Goal: Book appointment/travel/reservation

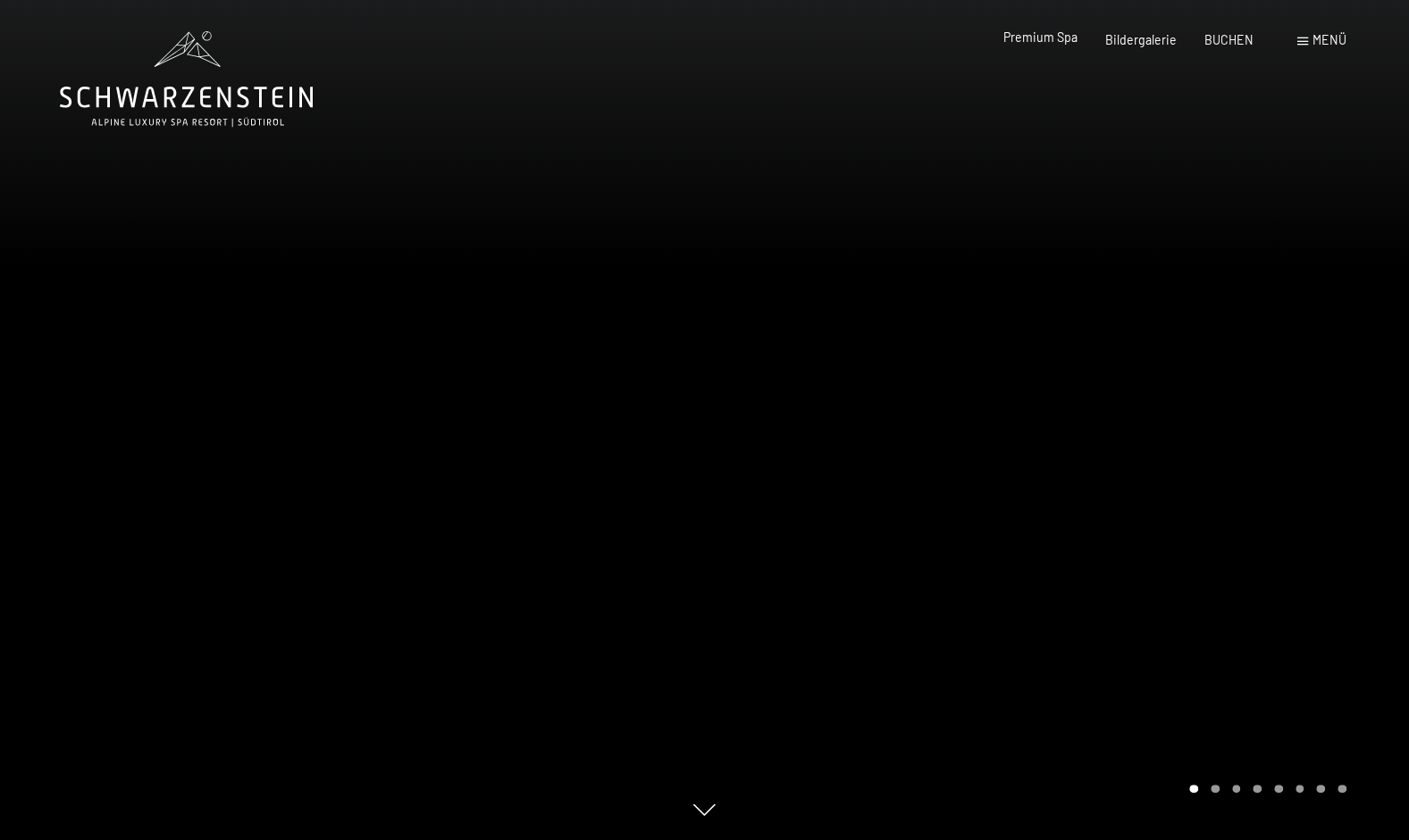
click at [1053, 45] on div "Premium Spa" at bounding box center [1040, 37] width 74 height 18
click at [1051, 42] on span "Premium Spa" at bounding box center [1040, 37] width 74 height 15
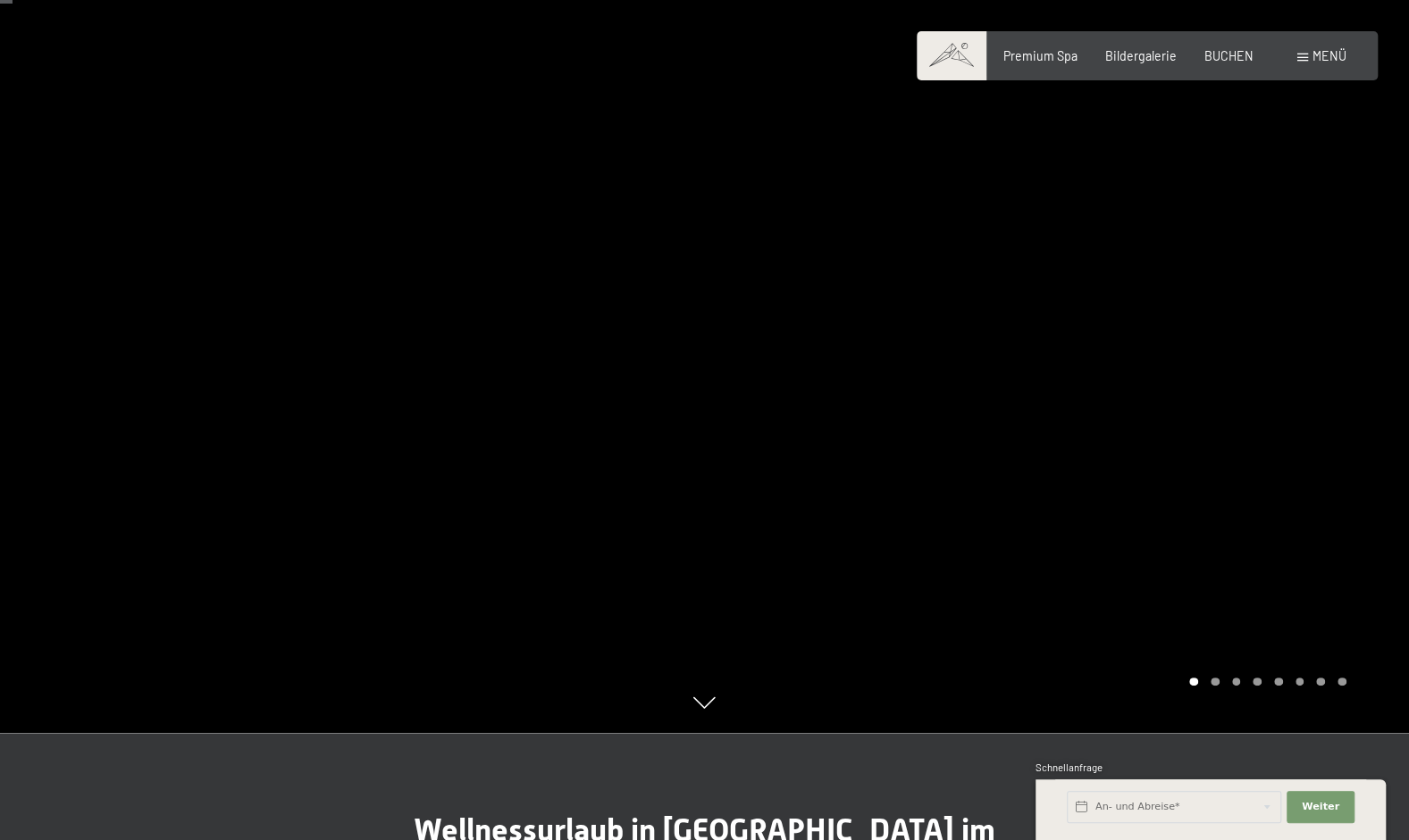
scroll to position [143, 0]
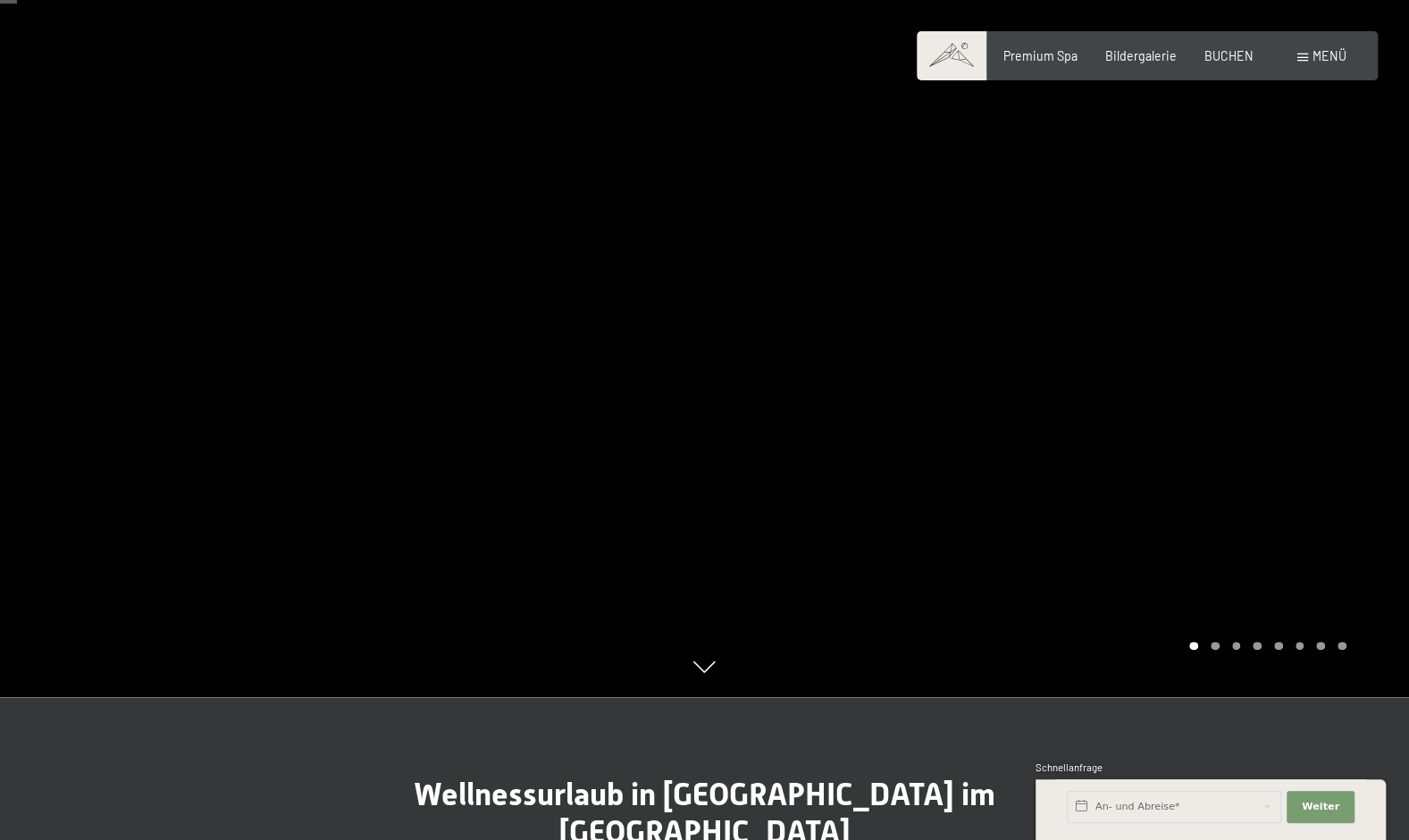
click at [716, 670] on div at bounding box center [1057, 276] width 705 height 840
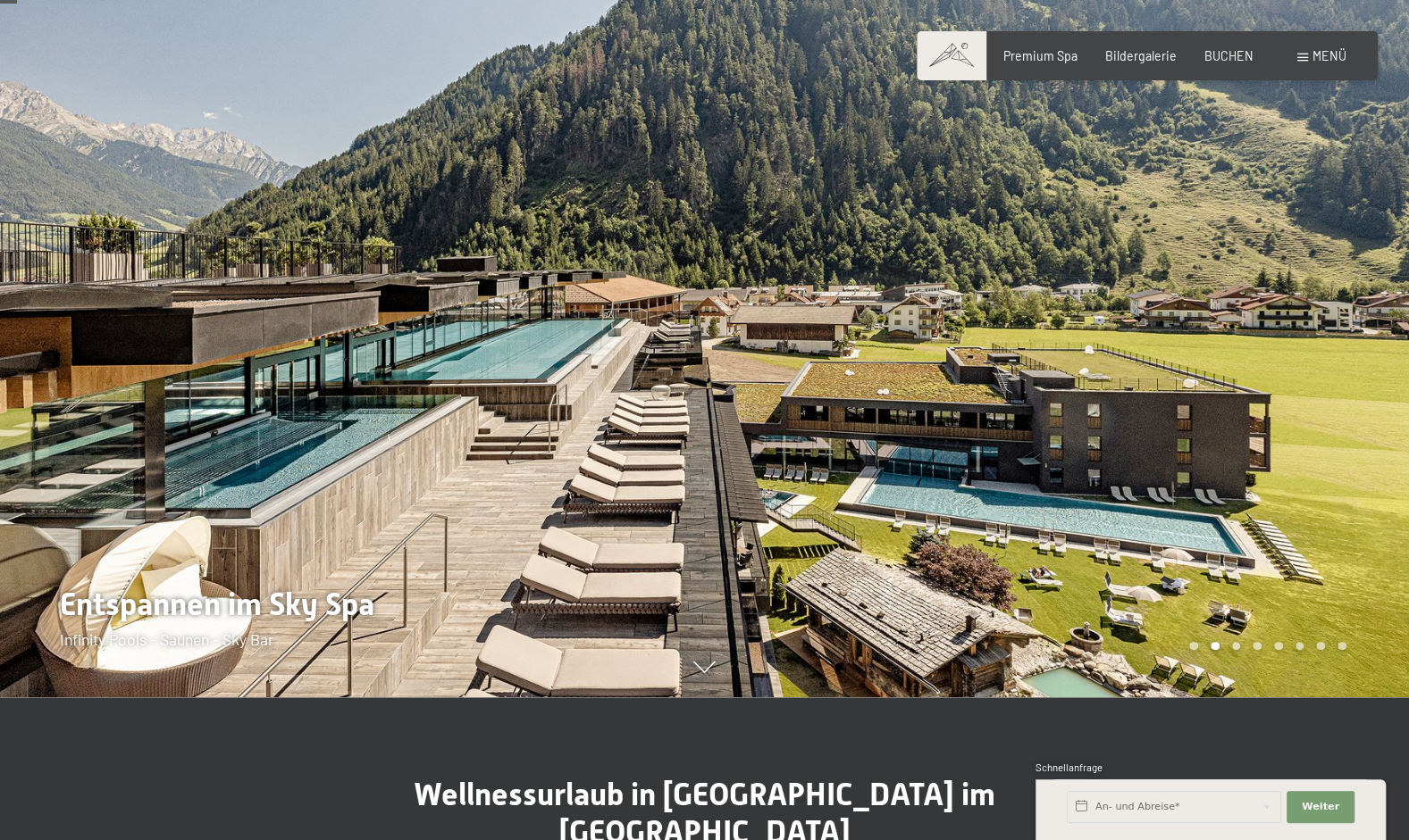
click at [716, 670] on div at bounding box center [1057, 276] width 705 height 840
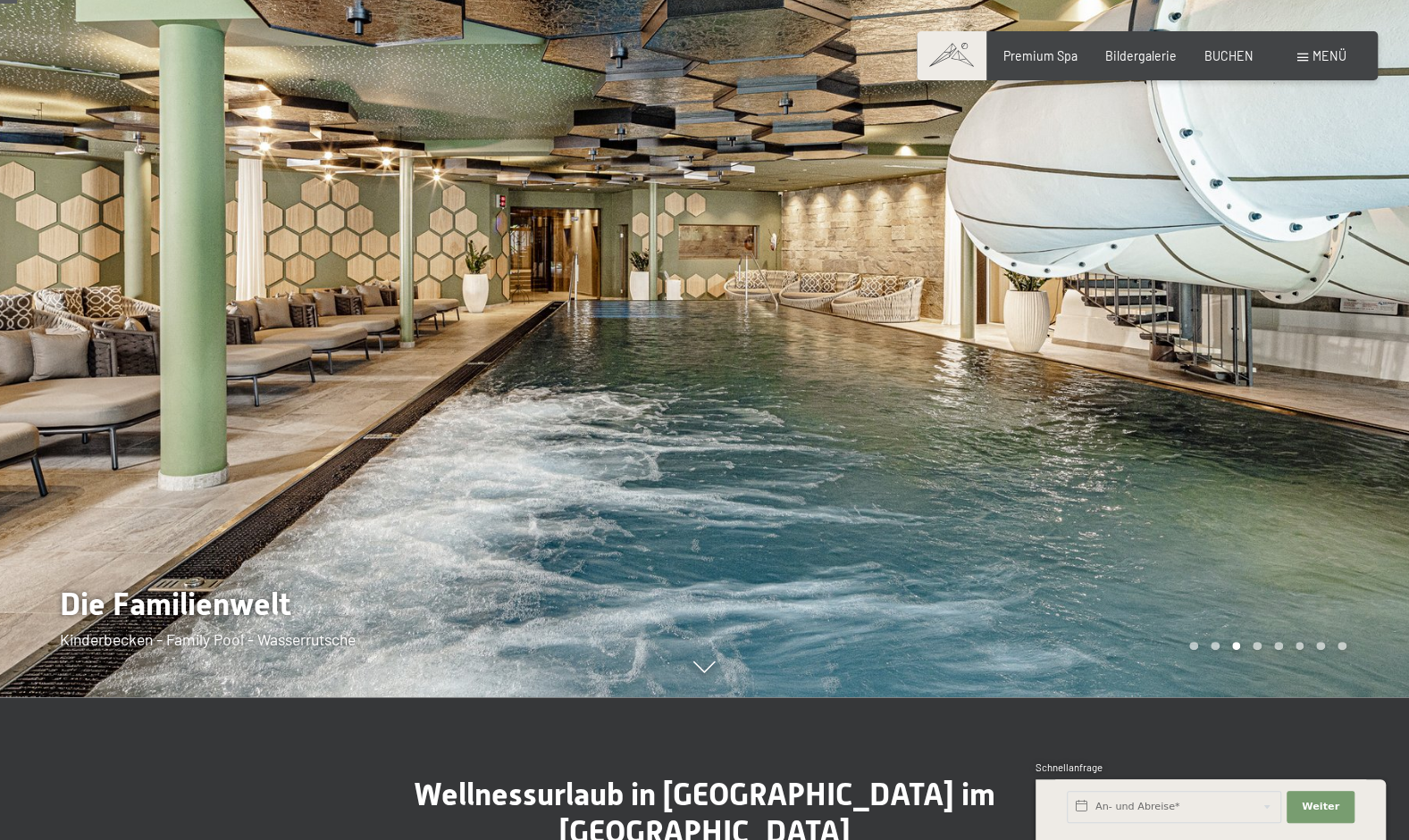
click at [716, 670] on div at bounding box center [1057, 276] width 705 height 840
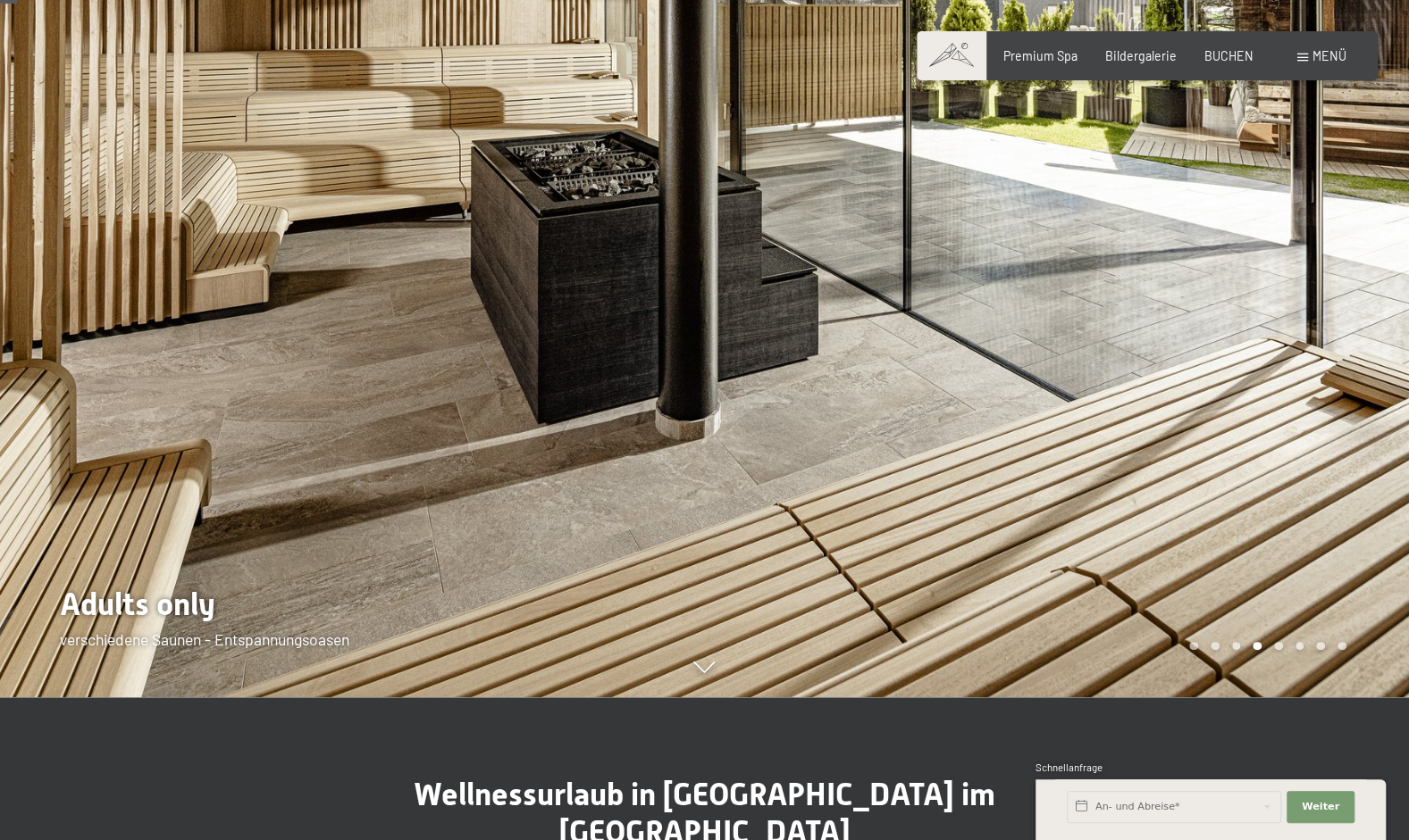
click at [716, 670] on div at bounding box center [1057, 276] width 705 height 840
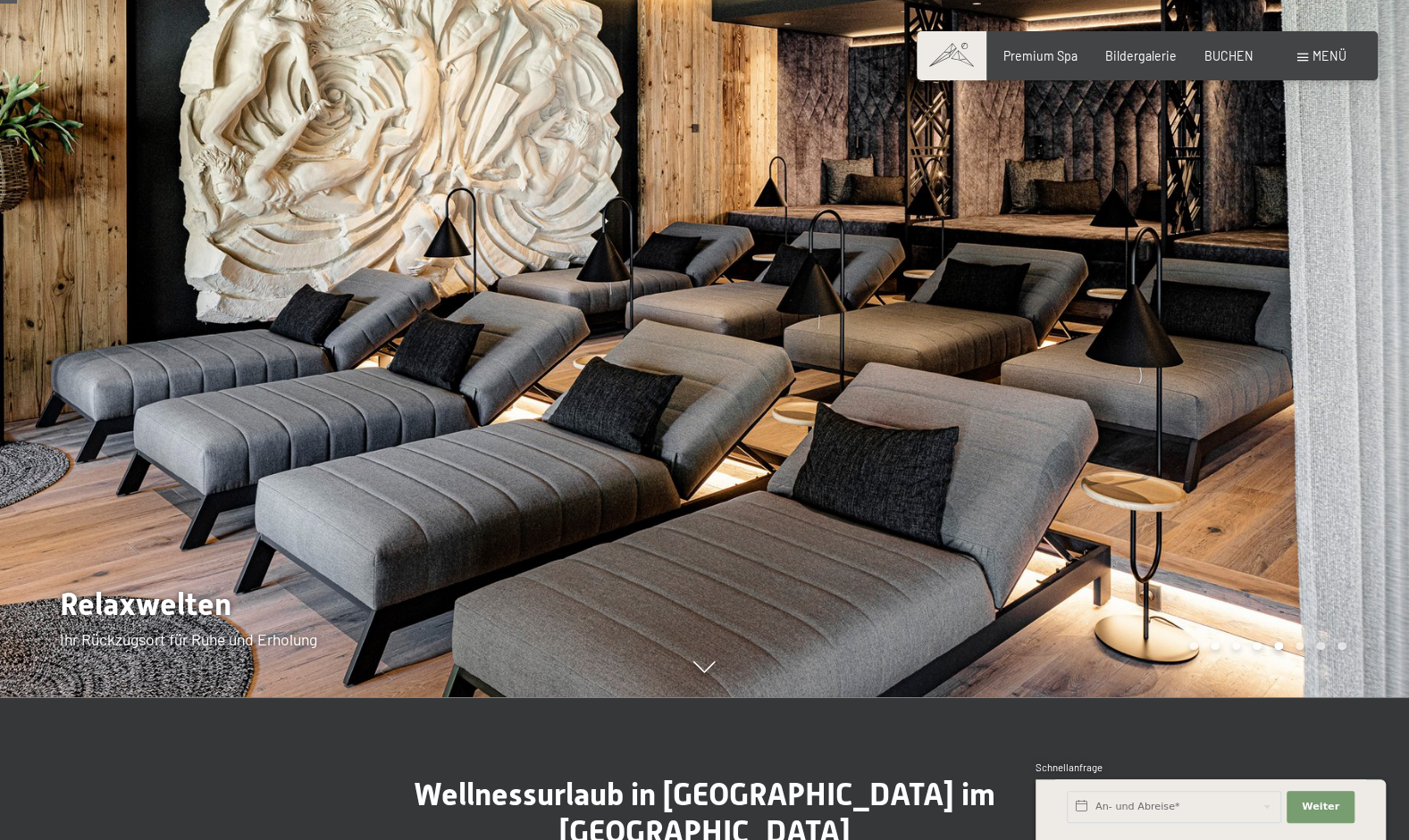
click at [716, 670] on div at bounding box center [1057, 276] width 705 height 840
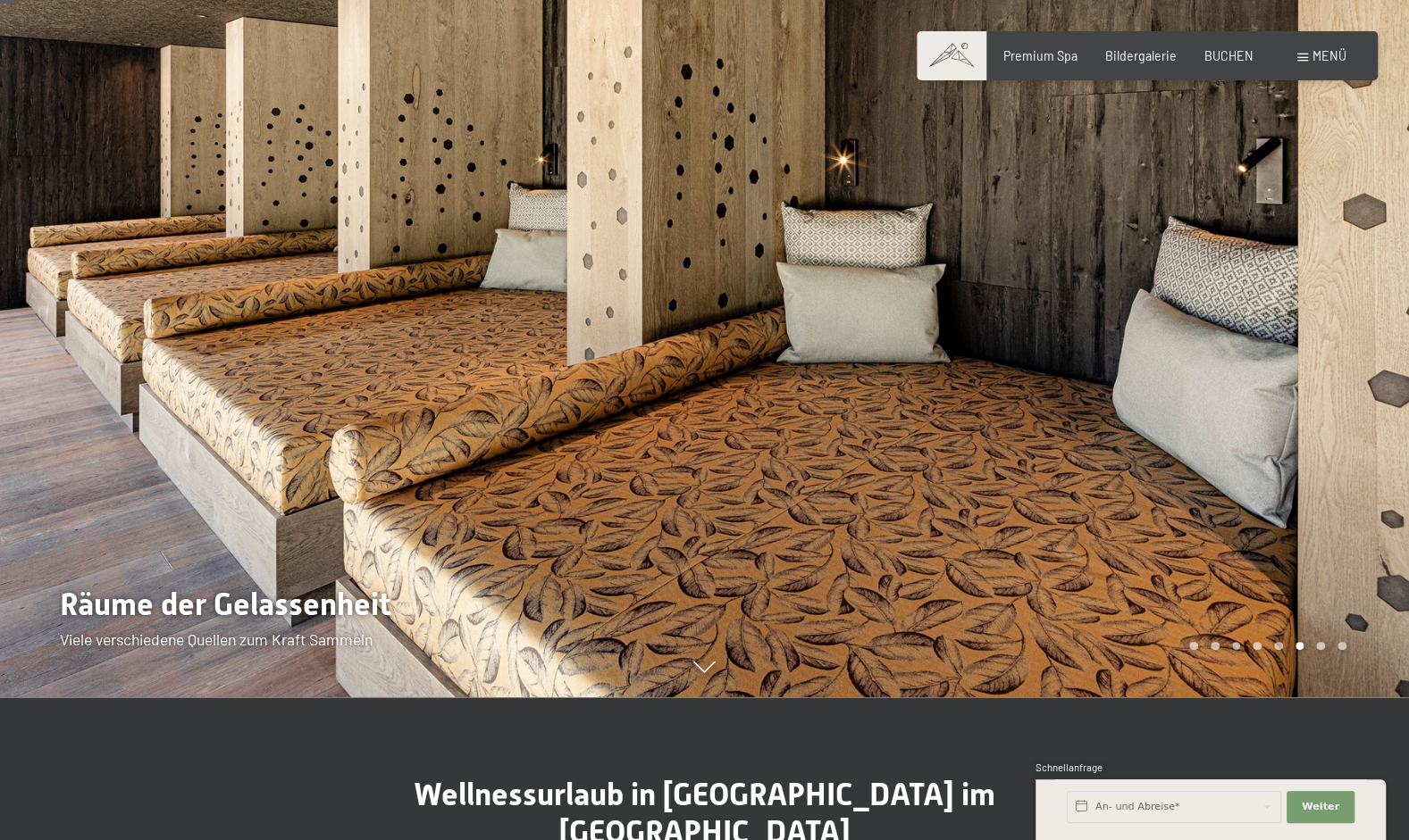
click at [716, 670] on div at bounding box center [1057, 276] width 705 height 840
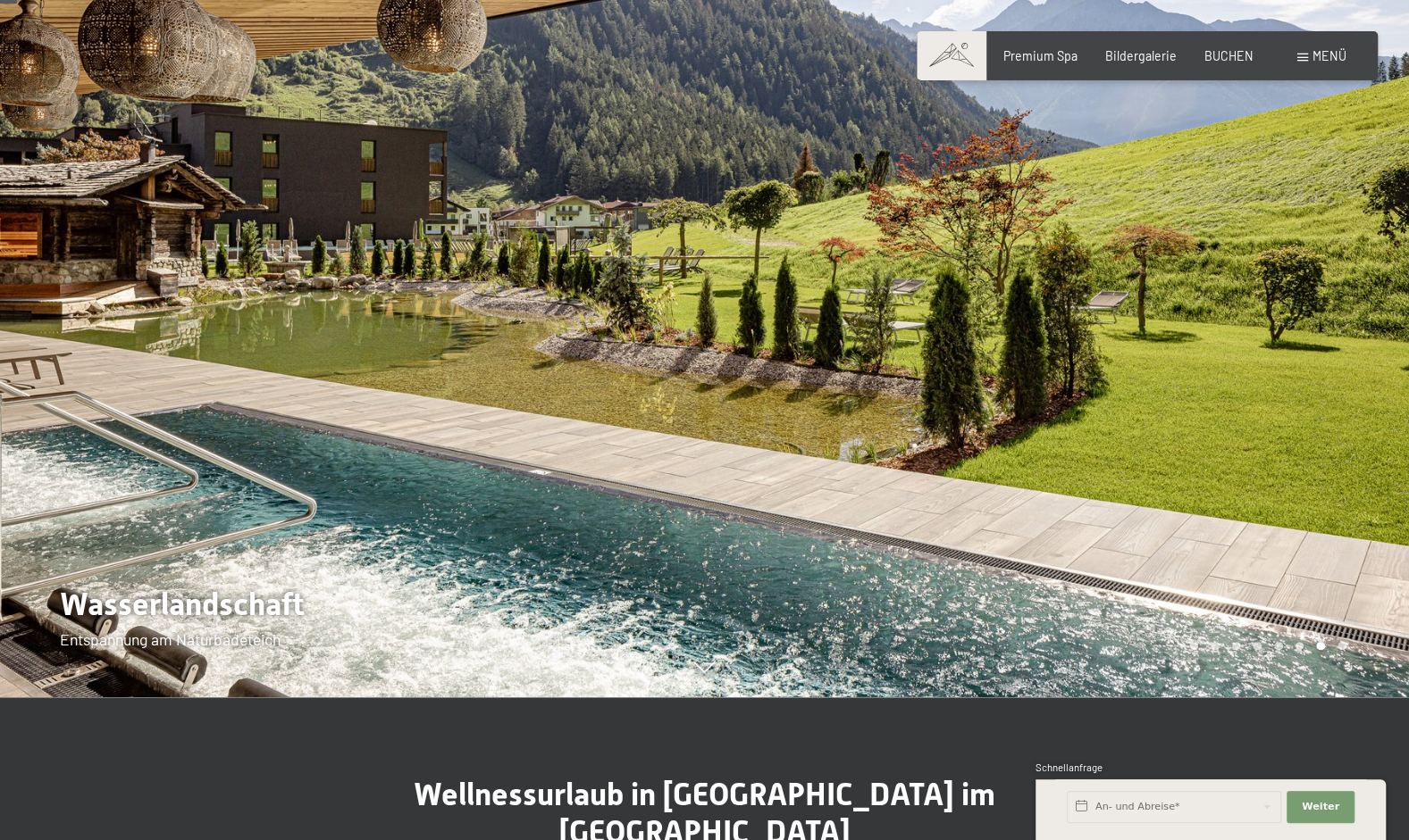
click at [716, 670] on div at bounding box center [1057, 276] width 705 height 840
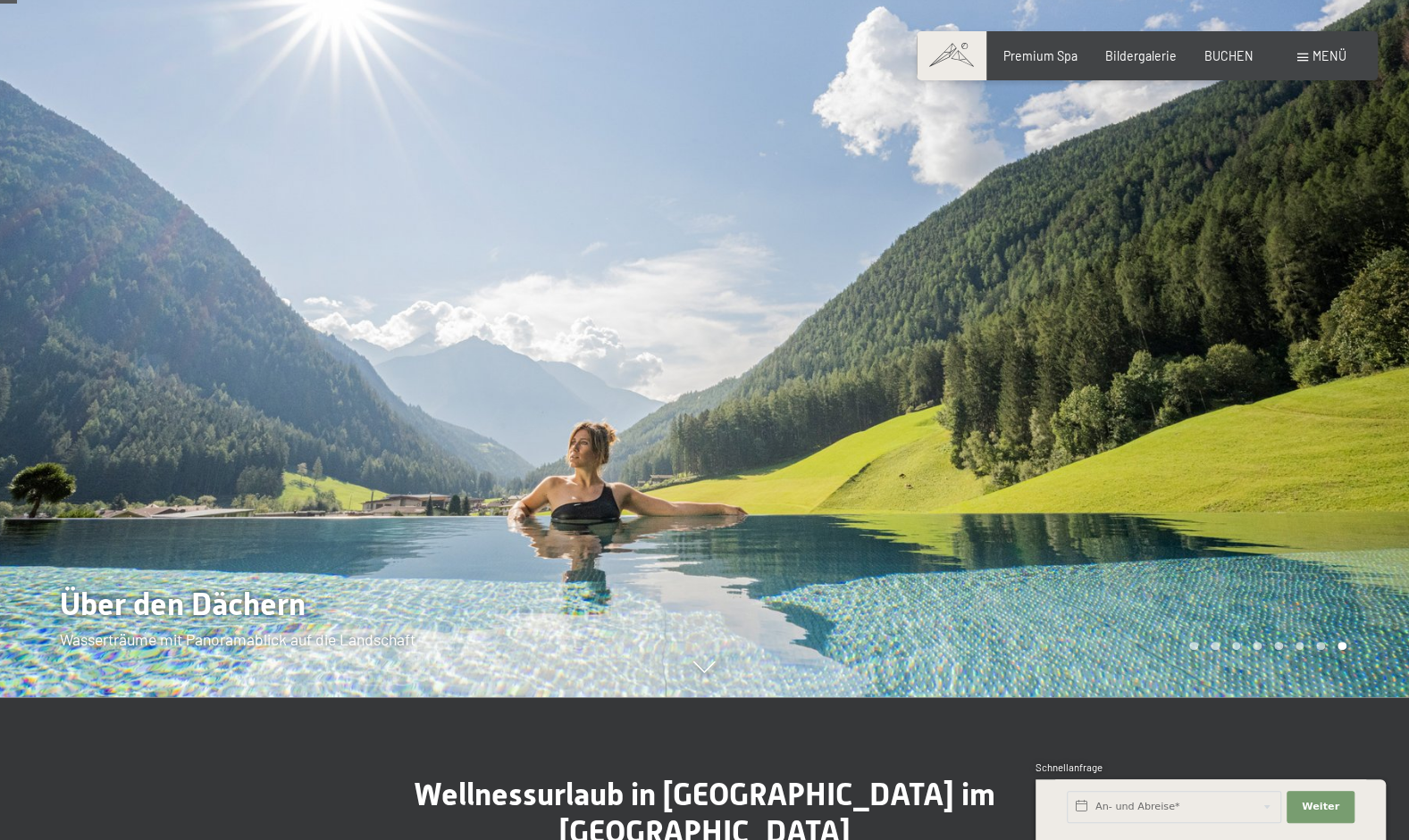
click at [716, 670] on div at bounding box center [1057, 276] width 705 height 840
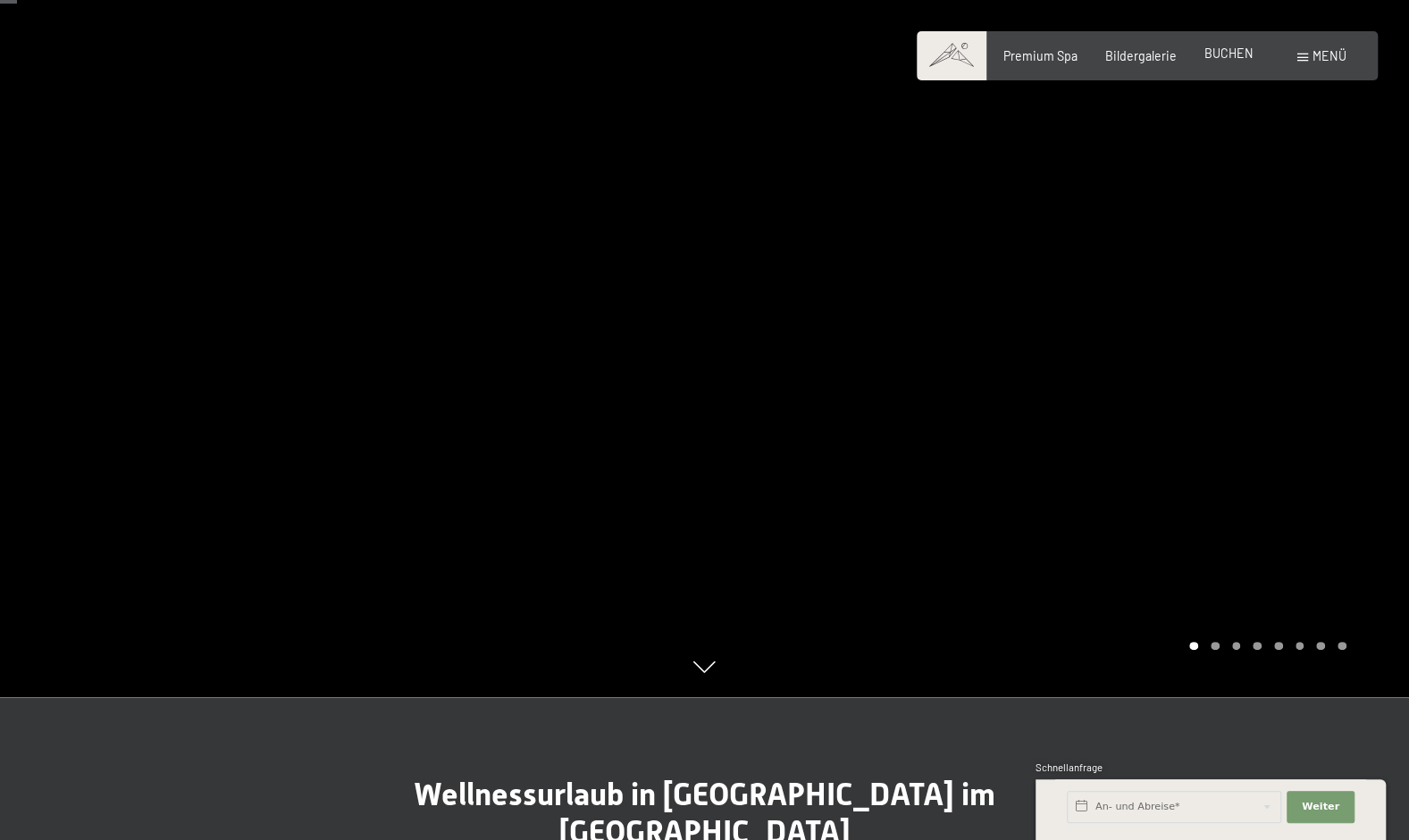
click at [1231, 58] on span "BUCHEN" at bounding box center [1228, 53] width 49 height 15
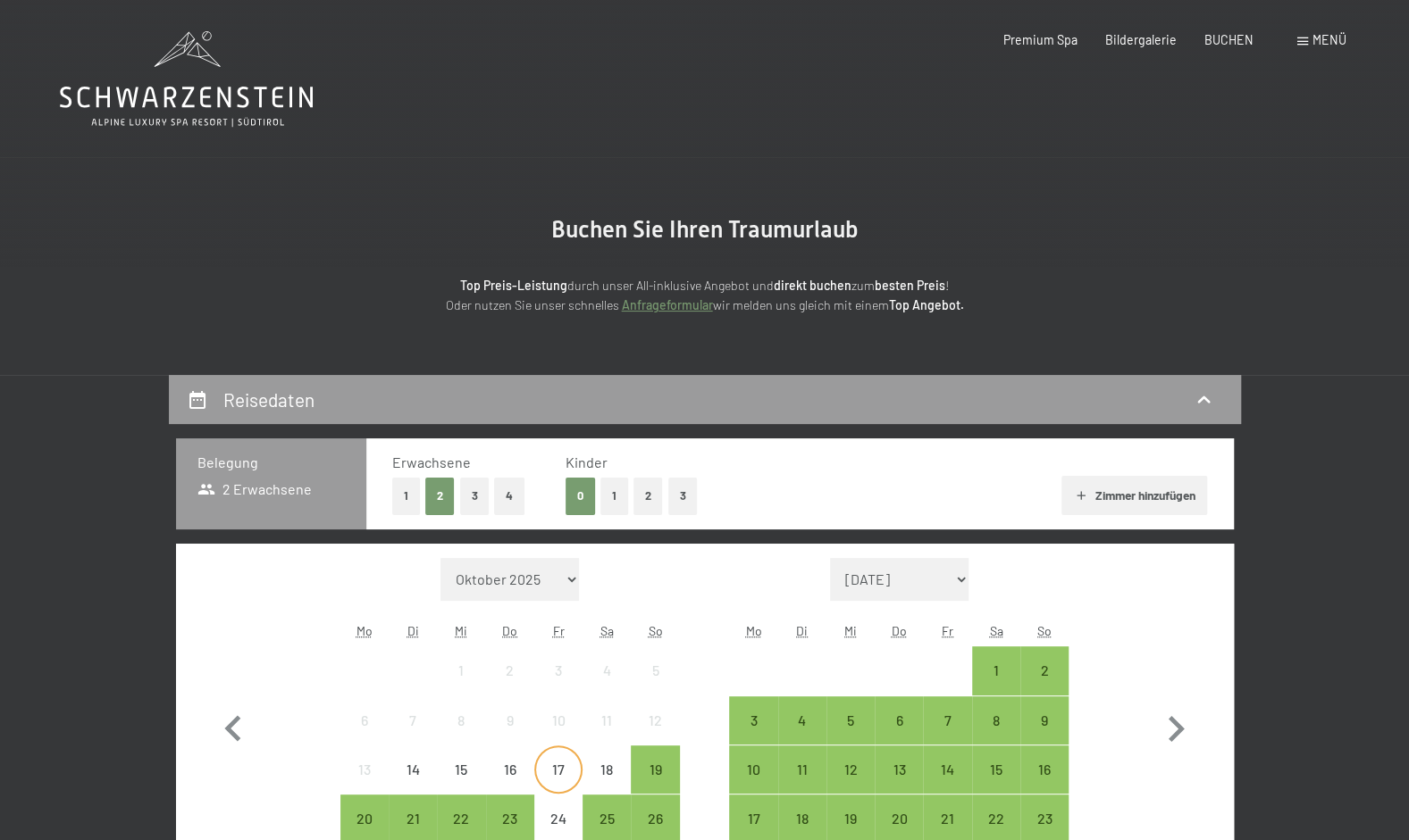
click at [559, 772] on div "17" at bounding box center [558, 785] width 45 height 45
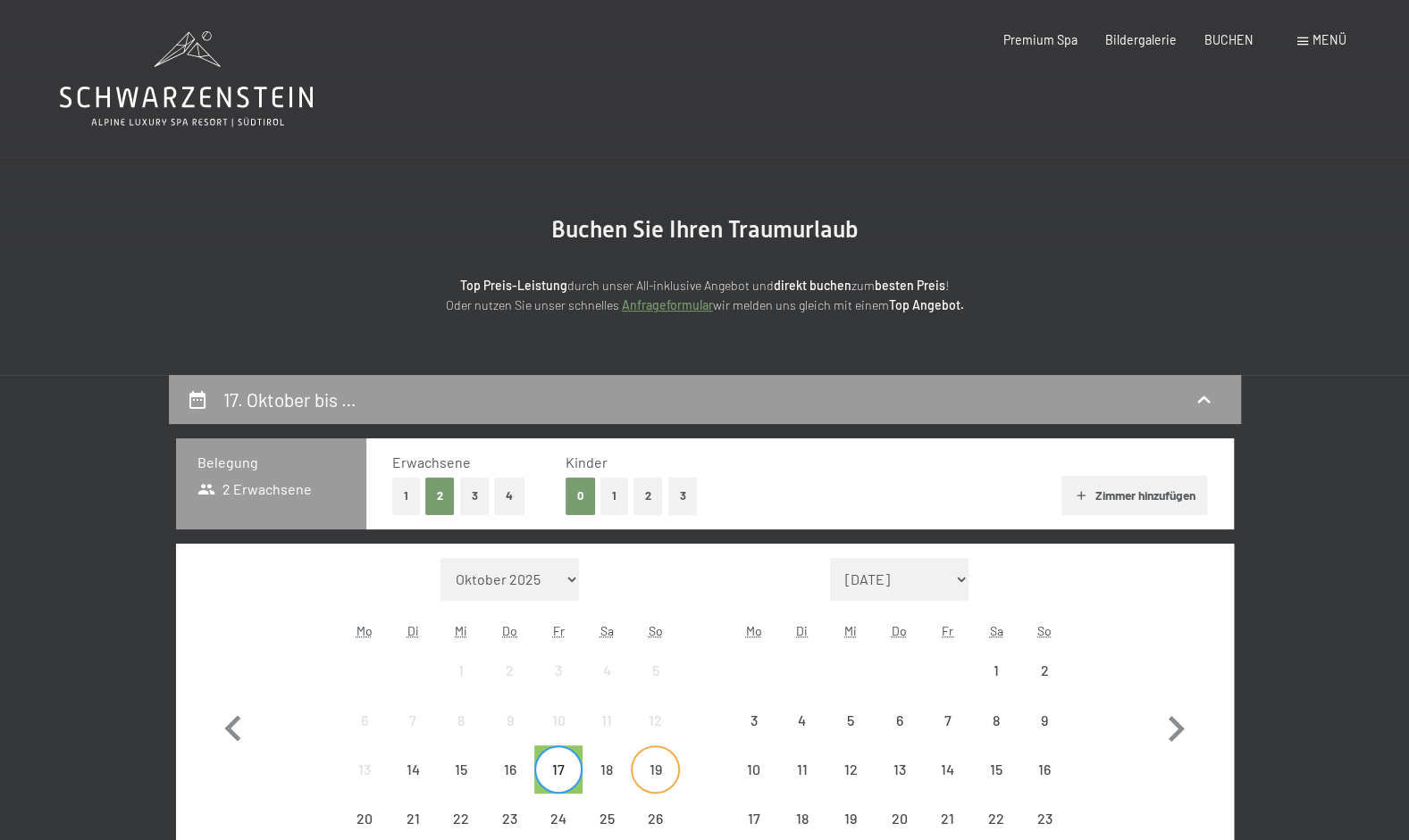
click at [643, 770] on div "19" at bounding box center [655, 785] width 45 height 45
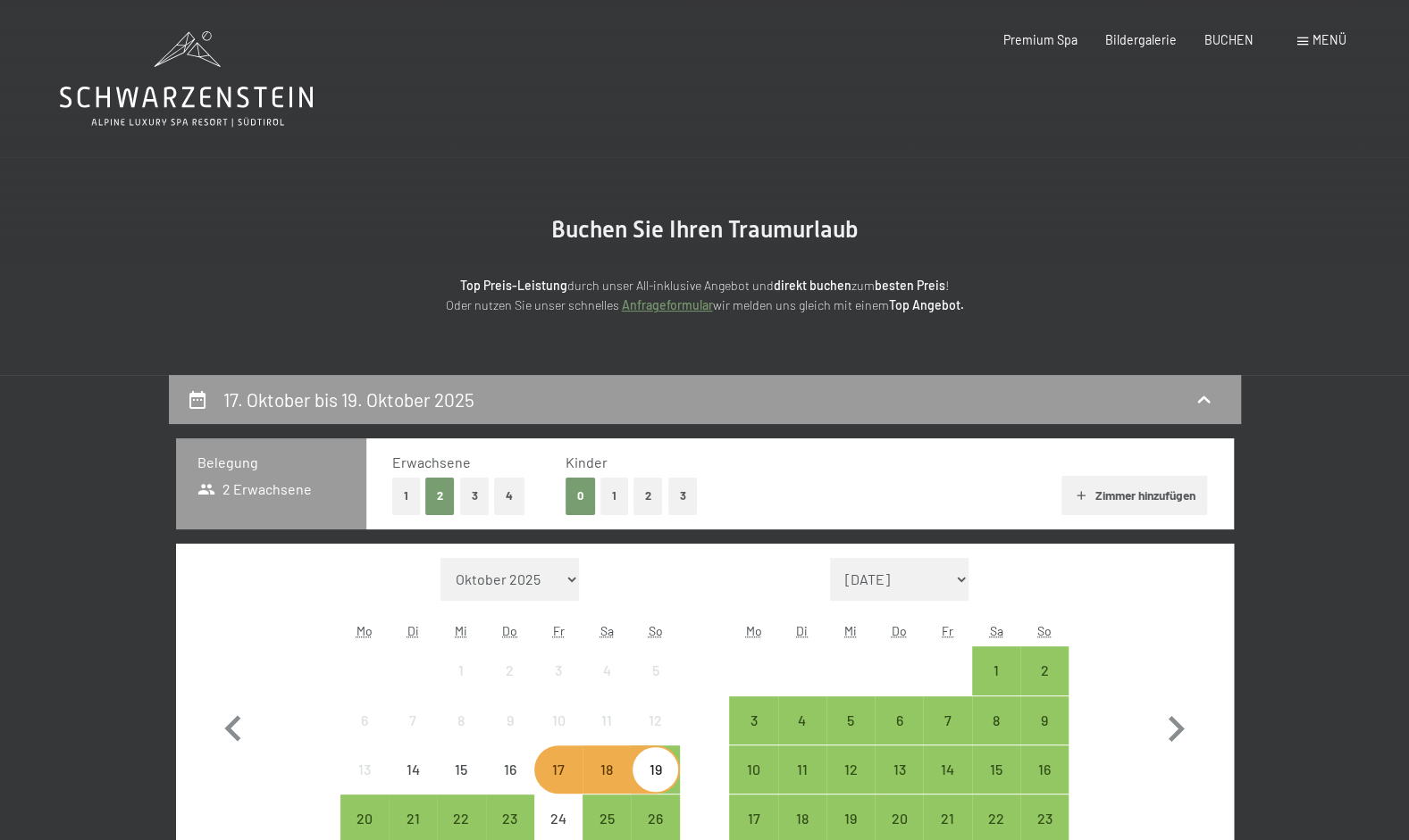
click at [504, 503] on button "4" at bounding box center [509, 496] width 31 height 36
click at [643, 498] on button "2" at bounding box center [648, 496] width 30 height 36
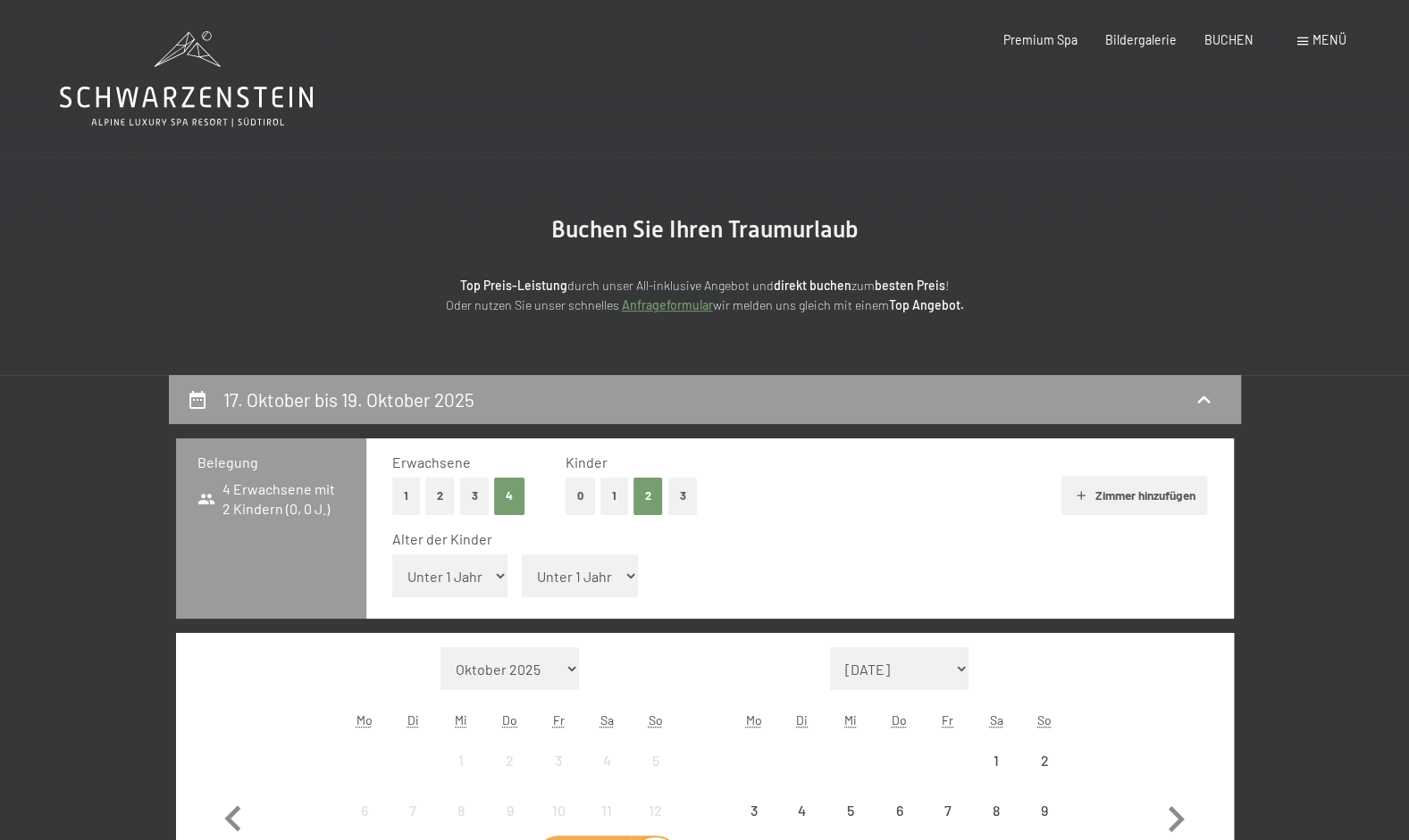
click at [440, 486] on button "2" at bounding box center [440, 496] width 30 height 36
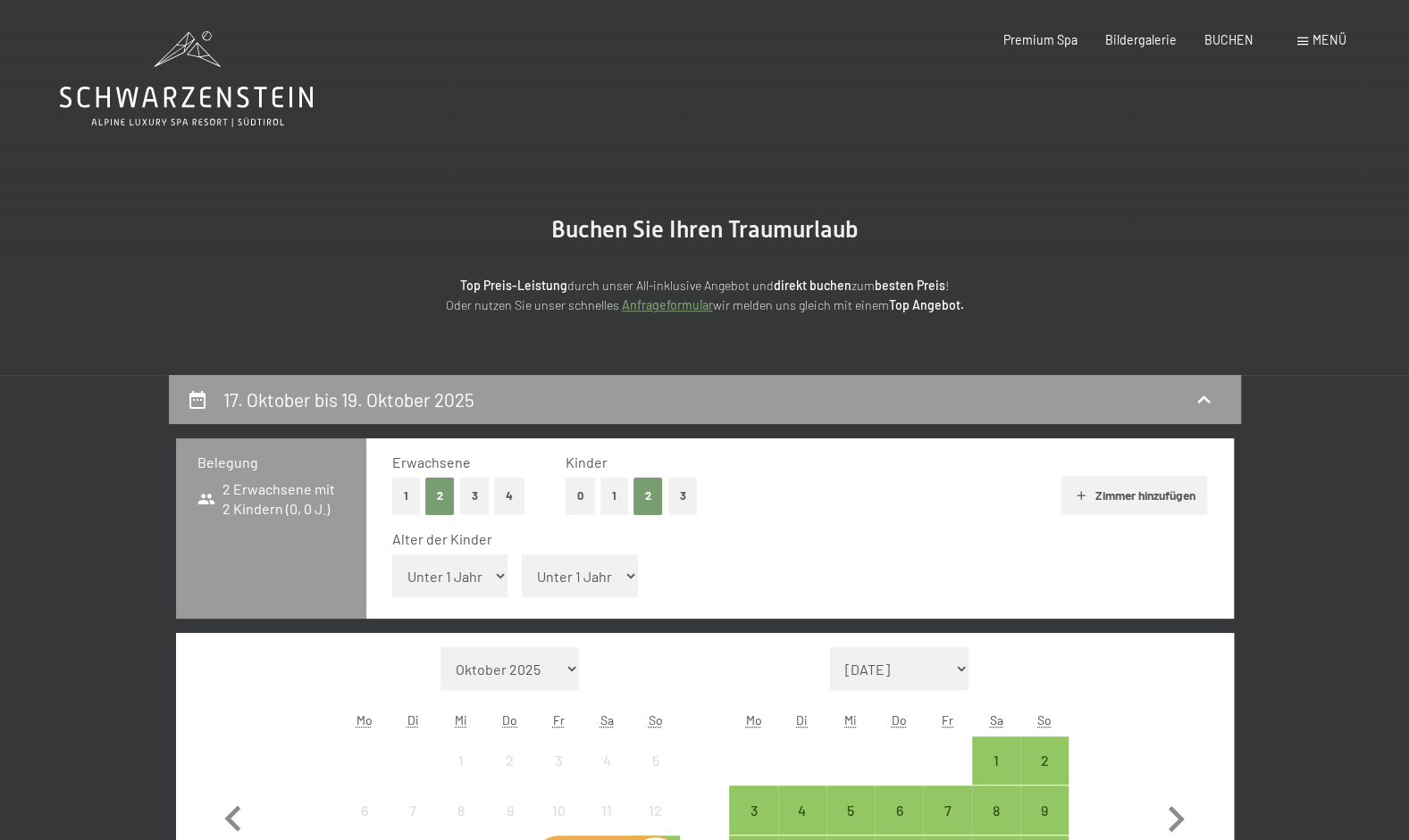
click at [446, 569] on select "Unter 1 Jahr 1 Jahr 2 Jahre 3 Jahre 4 Jahre 5 Jahre 6 Jahre 7 Jahre 8 Jahre 9 J…" at bounding box center [449, 576] width 116 height 43
select select "11"
click at [392, 555] on select "Unter 1 Jahr 1 Jahr 2 Jahre 3 Jahre 4 Jahre 5 Jahre 6 Jahre 7 Jahre 8 Jahre 9 J…" at bounding box center [449, 576] width 116 height 43
click at [563, 571] on select "Unter 1 Jahr 1 Jahr 2 Jahre 3 Jahre 4 Jahre 5 Jahre 6 Jahre 7 Jahre 8 Jahre 9 J…" at bounding box center [579, 576] width 116 height 43
select select "13"
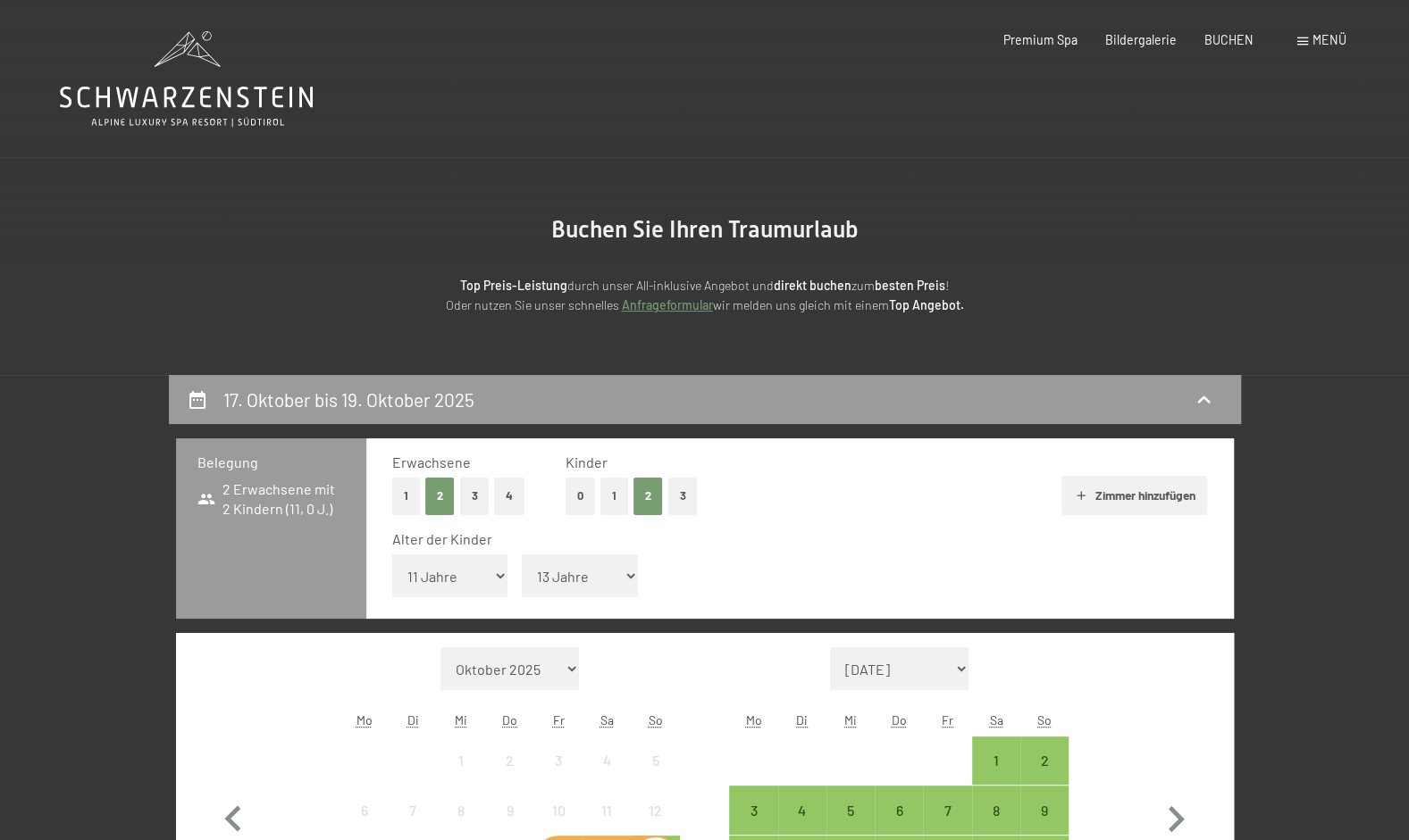
click at [522, 555] on select "Unter 1 Jahr 1 Jahr 2 Jahre 3 Jahre 4 Jahre 5 Jahre 6 Jahre 7 Jahre 8 Jahre 9 J…" at bounding box center [579, 576] width 116 height 43
click at [1118, 494] on button "Zimmer hinzufügen" at bounding box center [1134, 495] width 146 height 39
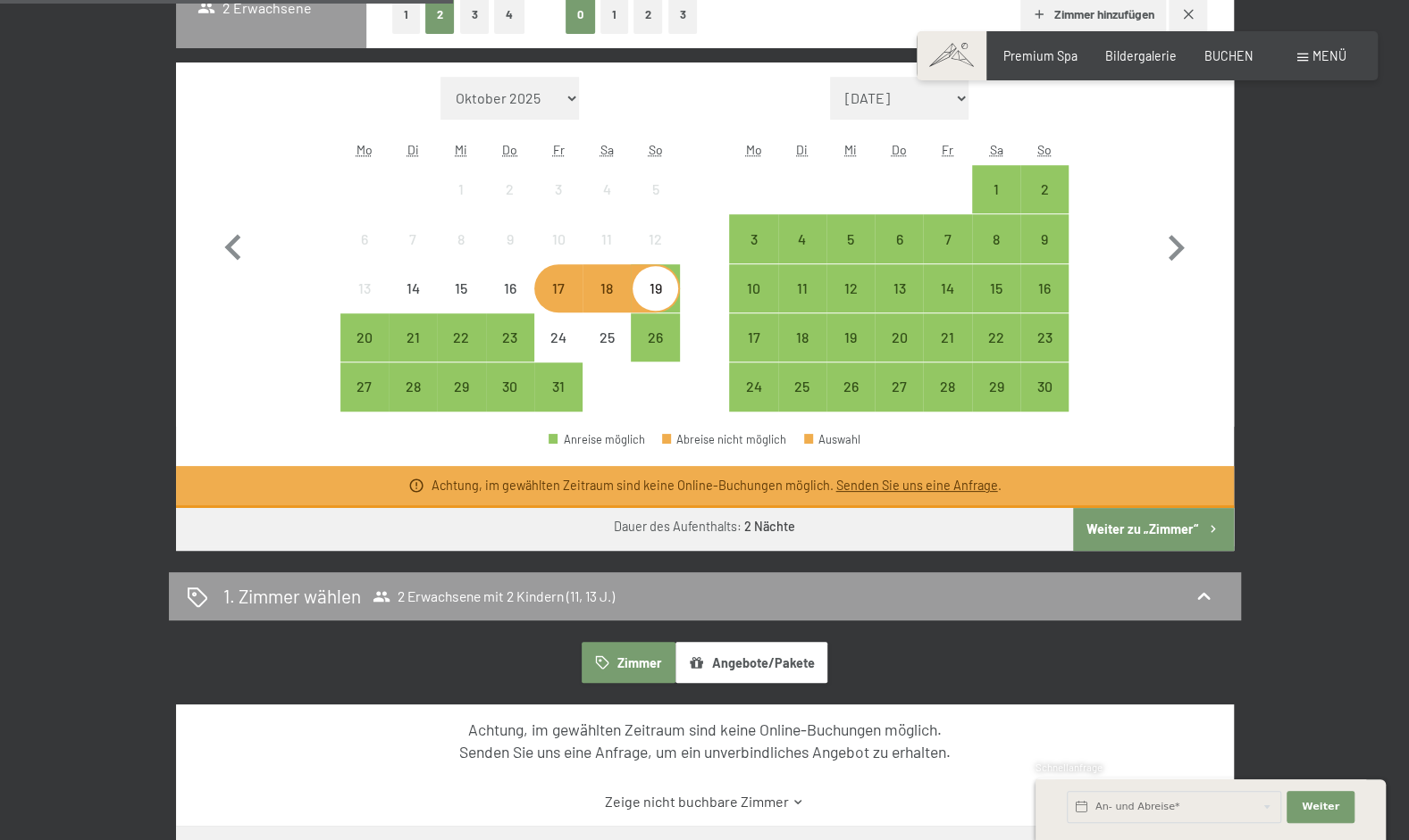
scroll to position [679, 0]
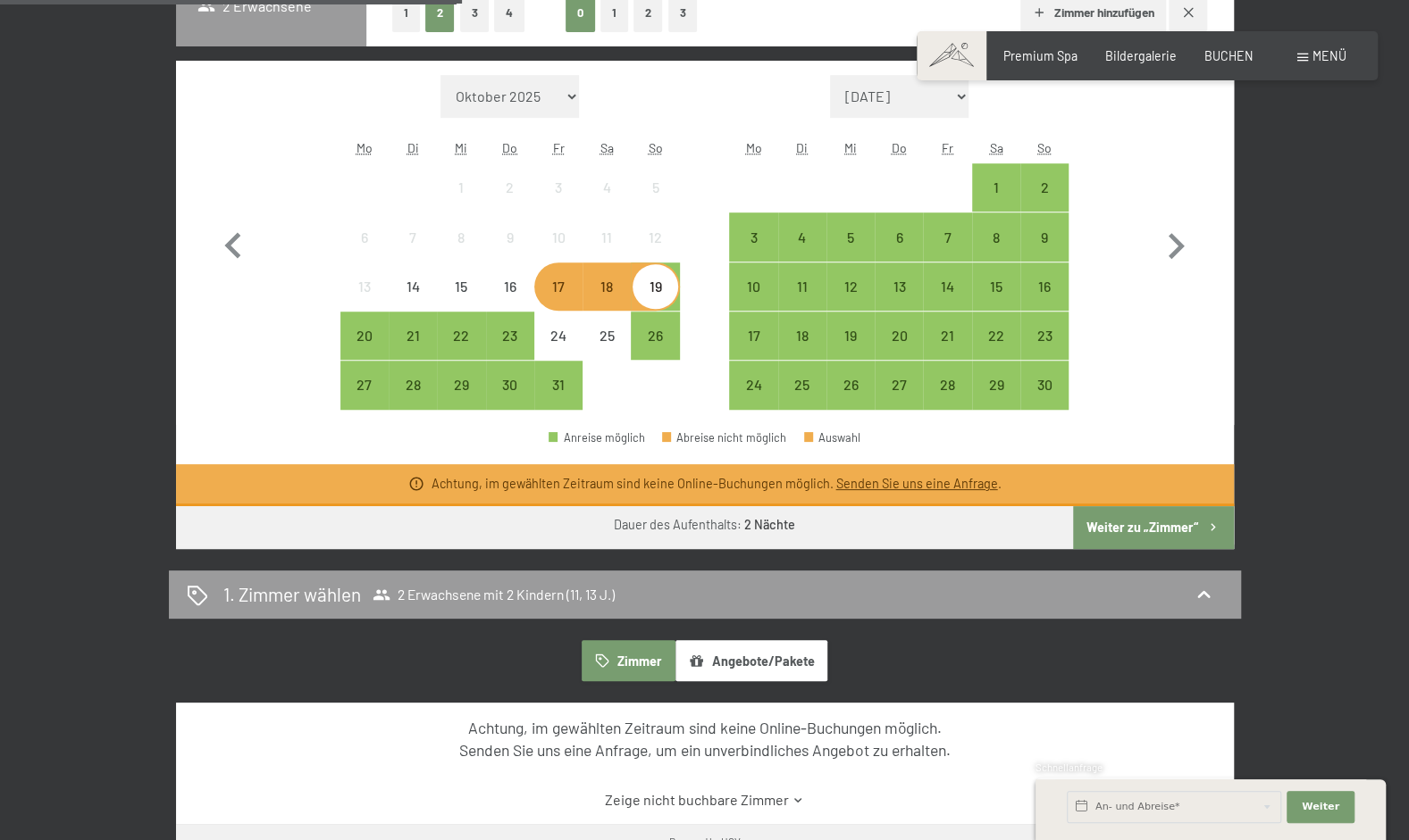
click at [983, 485] on link "Senden Sie uns eine Anfrage" at bounding box center [916, 484] width 161 height 15
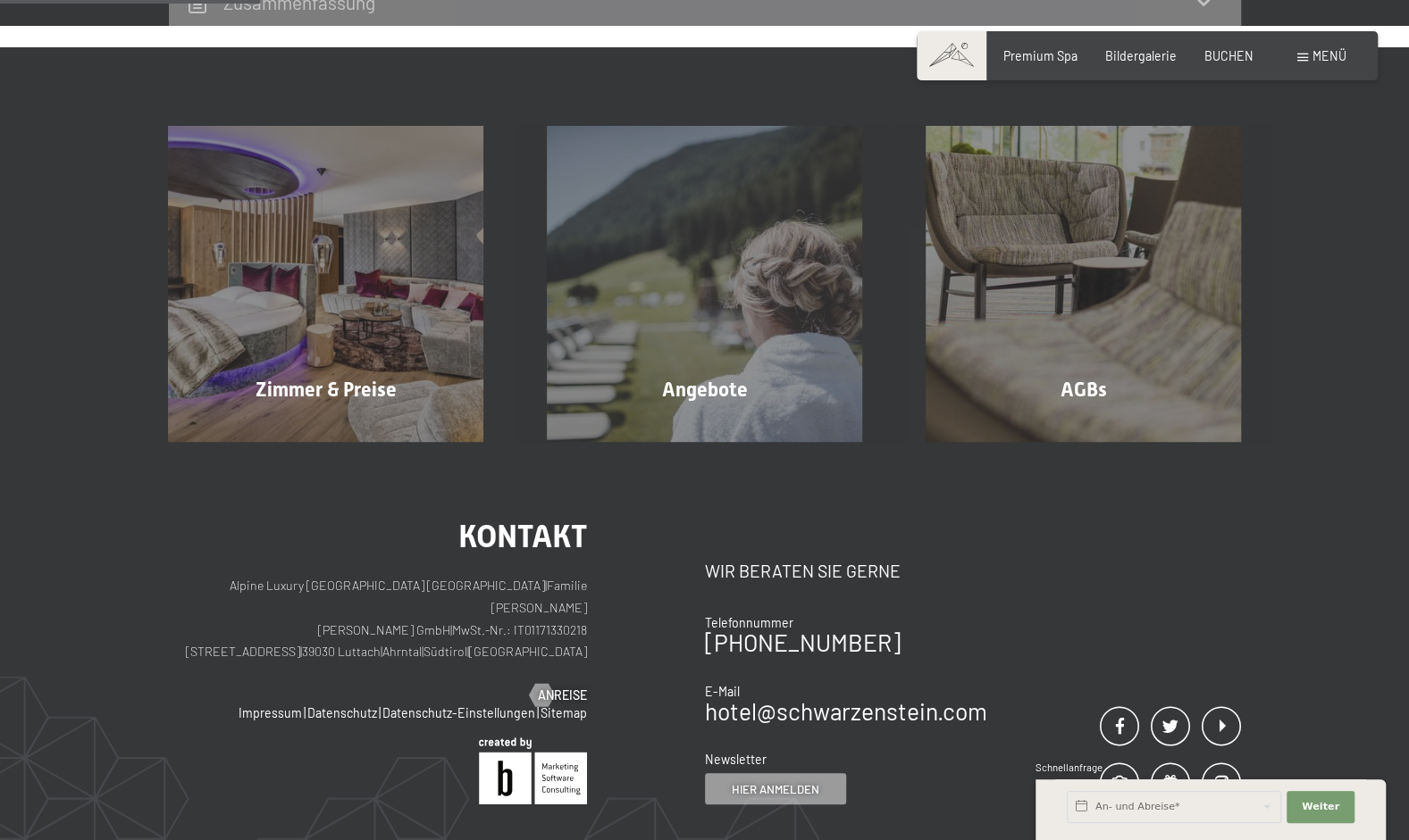
scroll to position [375, 0]
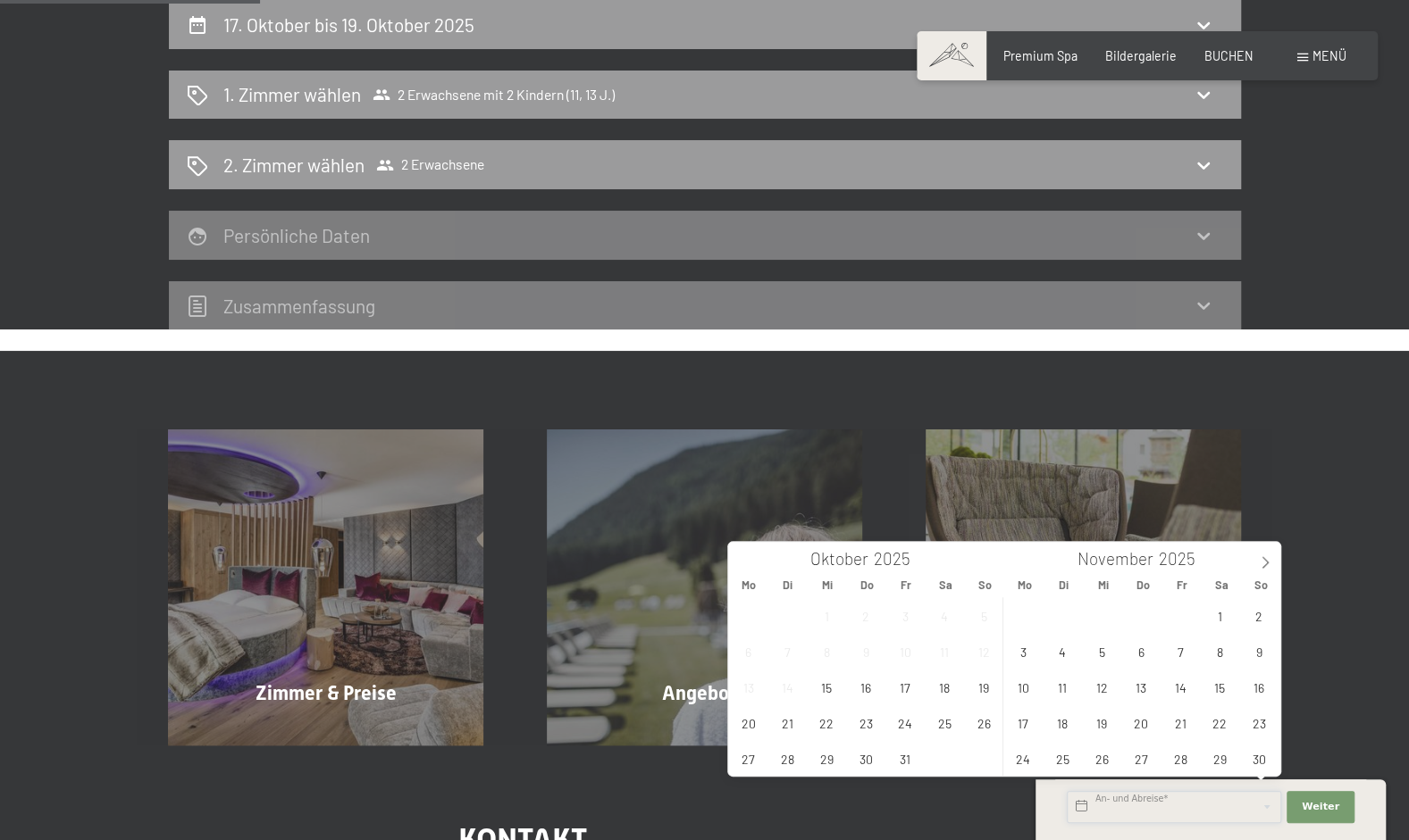
click at [1176, 814] on input "text" at bounding box center [1174, 806] width 214 height 32
click at [905, 684] on span "17" at bounding box center [906, 687] width 35 height 35
click at [982, 689] on span "19" at bounding box center [984, 687] width 35 height 35
type input "Fr. 17.10.2025 - So. 19.10.2025"
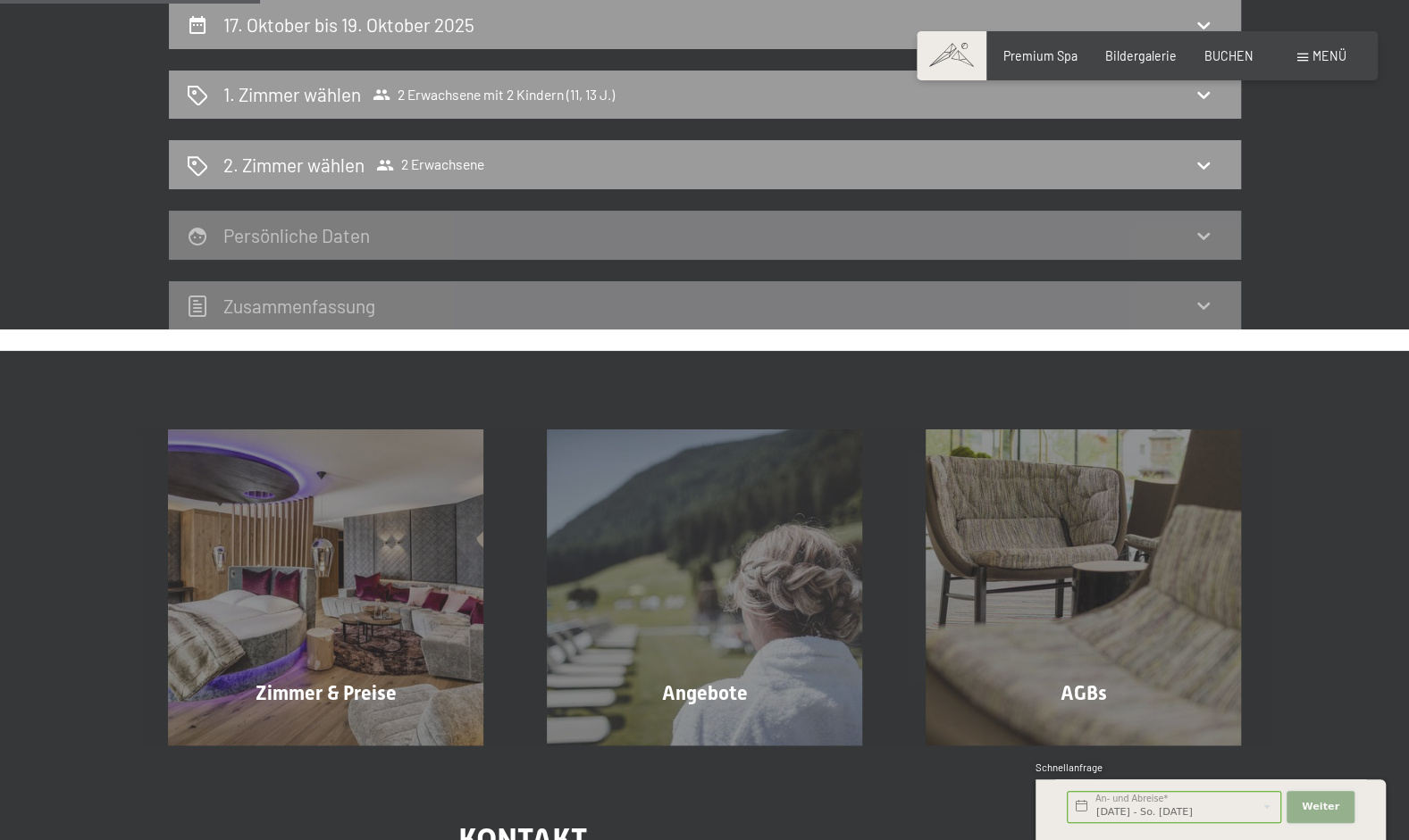
click at [1315, 800] on button "Weiter Adressfelder ausblenden" at bounding box center [1321, 806] width 68 height 32
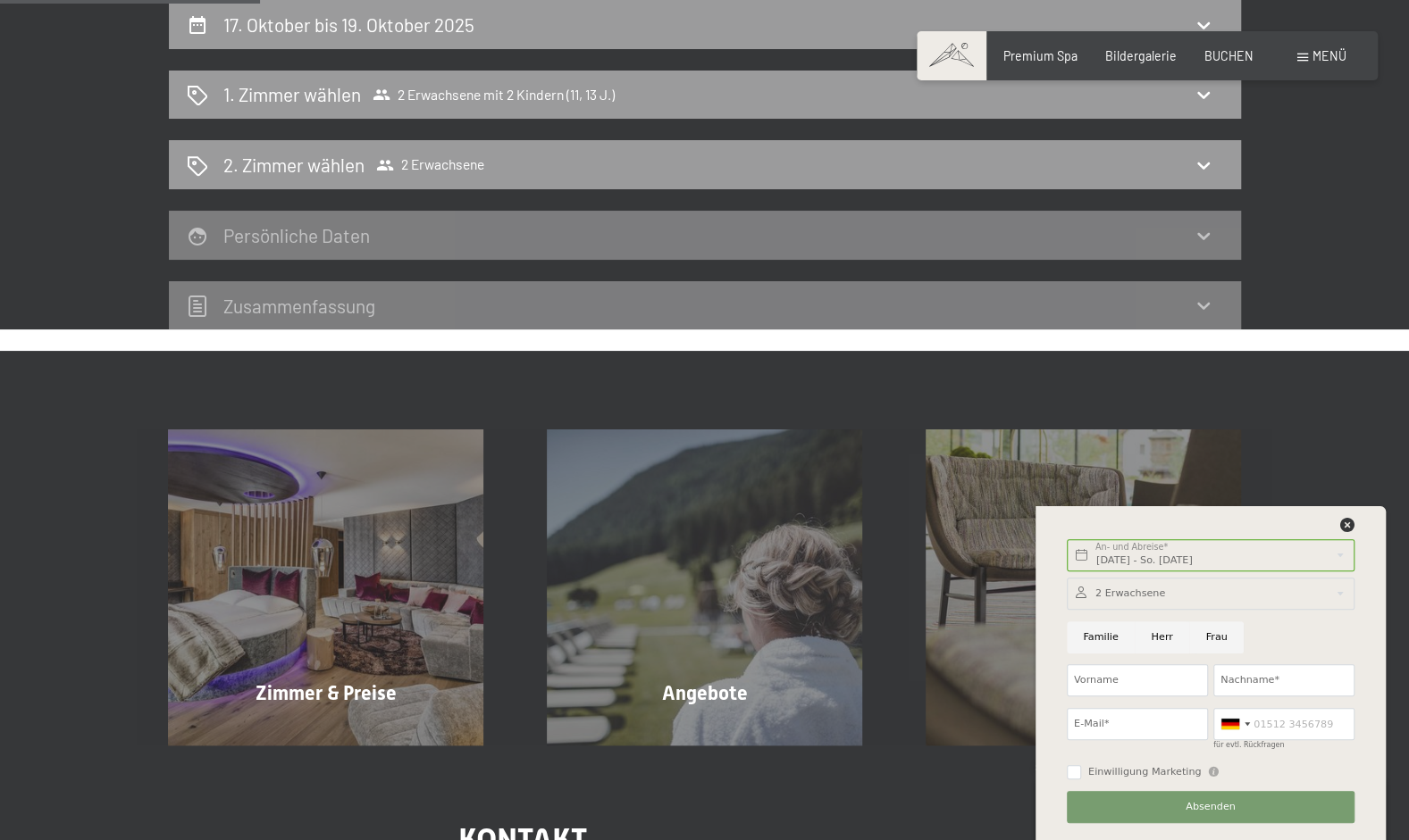
click at [1213, 648] on input "Frau" at bounding box center [1216, 637] width 55 height 32
radio input "true"
click at [1143, 681] on input "Vorname" at bounding box center [1137, 680] width 141 height 32
type input "Julia"
type input "Eder"
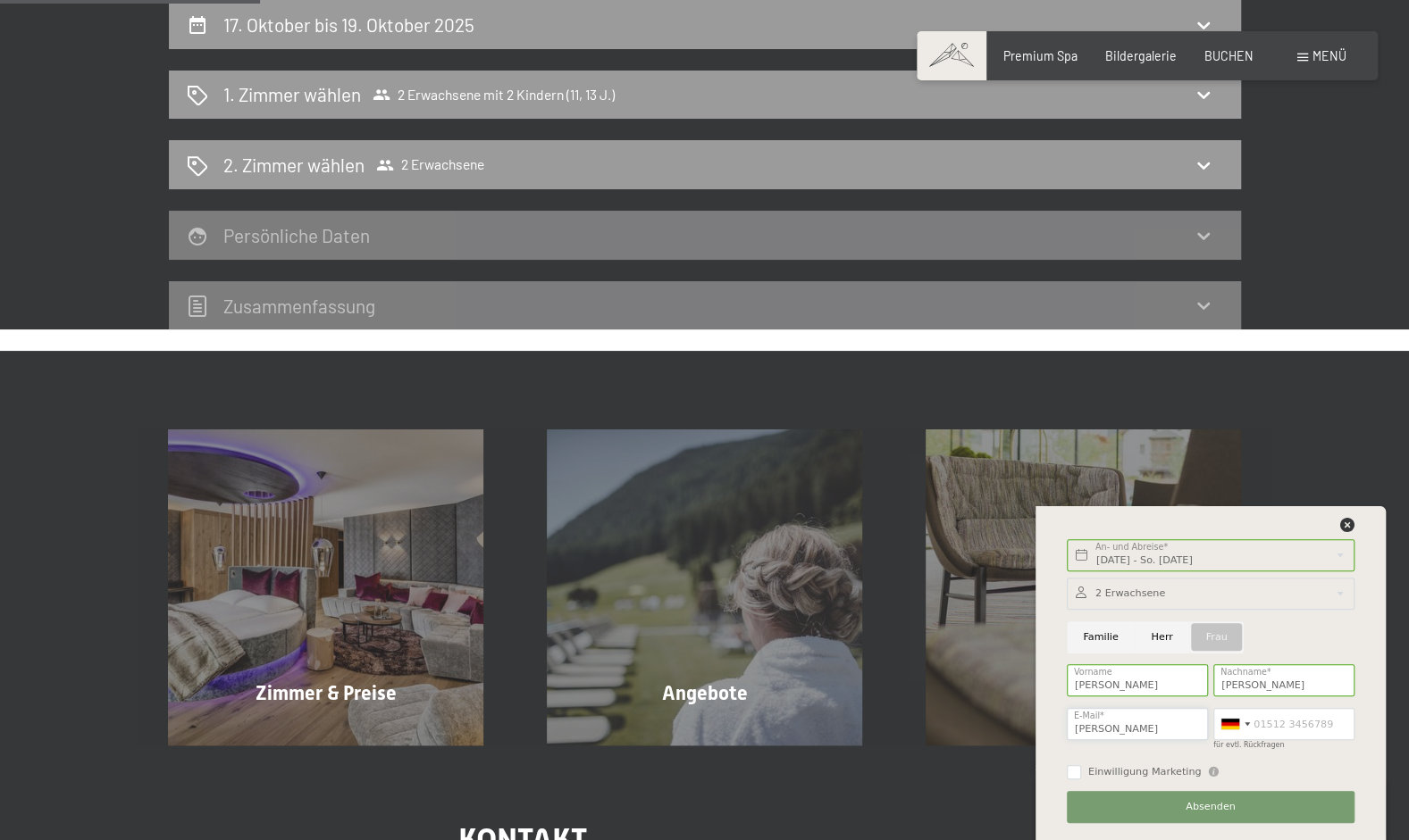
type input "j.eder@p-lr.at"
type input "069915042999"
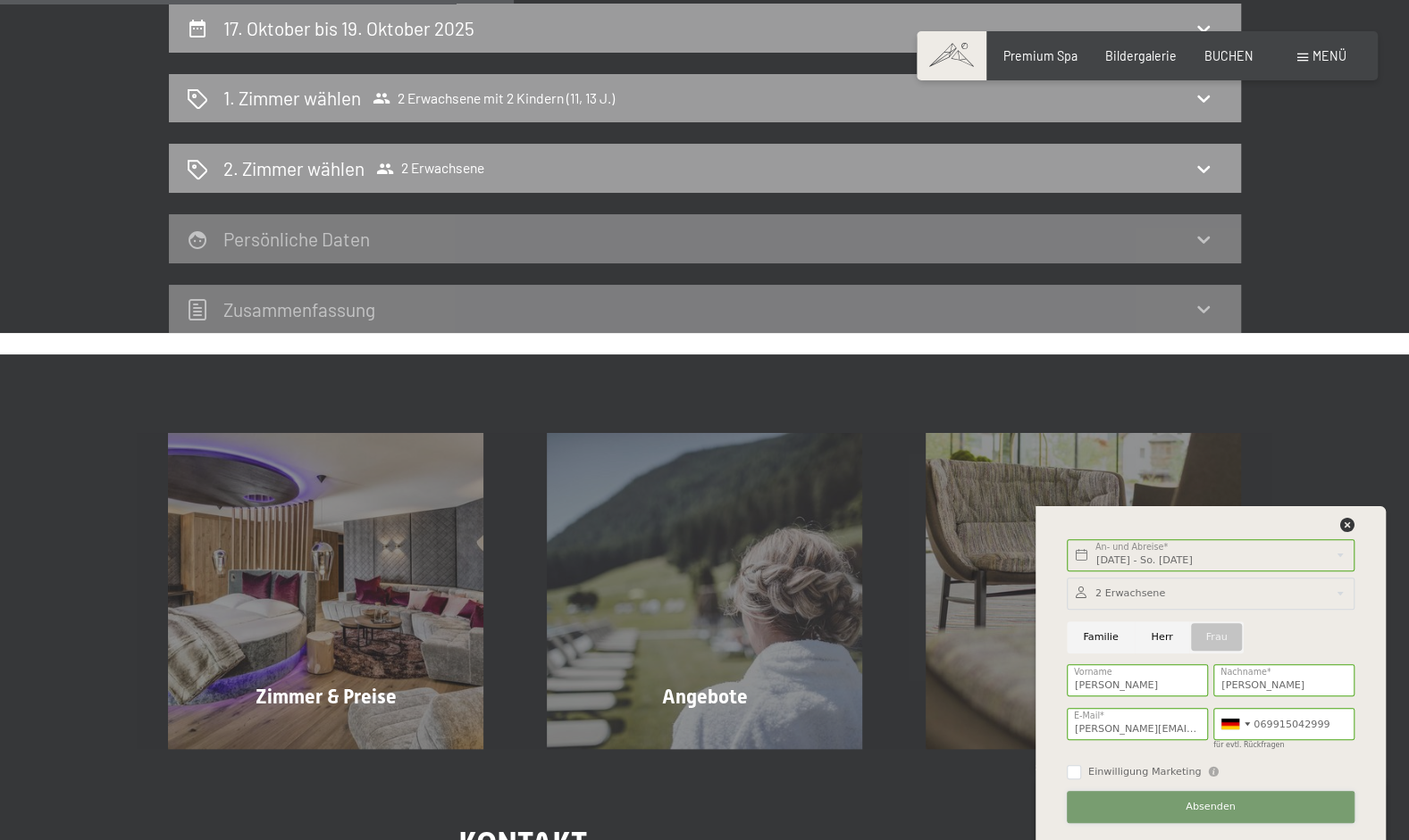
click at [1192, 800] on button "Absenden" at bounding box center [1211, 806] width 288 height 32
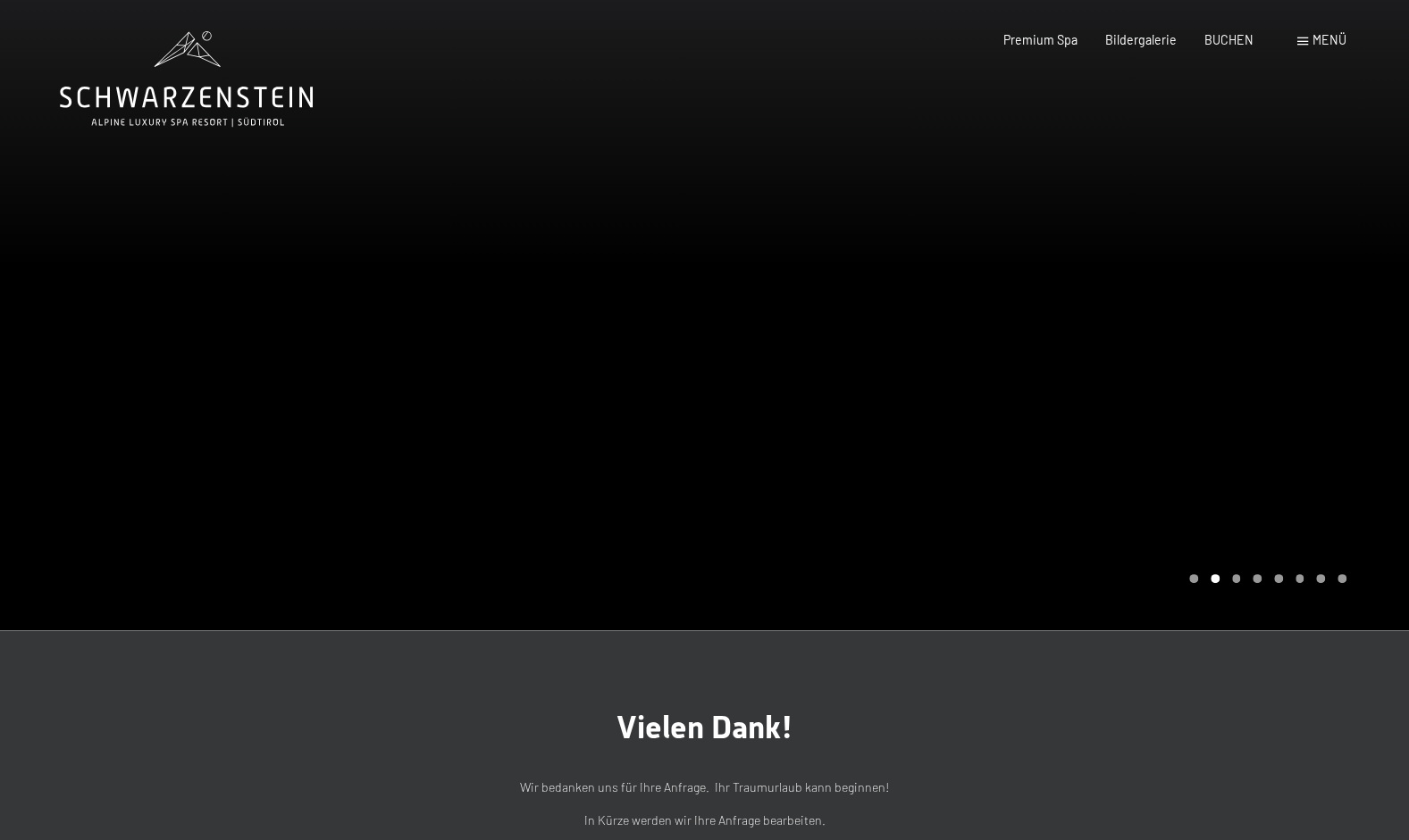
click at [191, 487] on div at bounding box center [352, 315] width 705 height 631
